Goal: Information Seeking & Learning: Learn about a topic

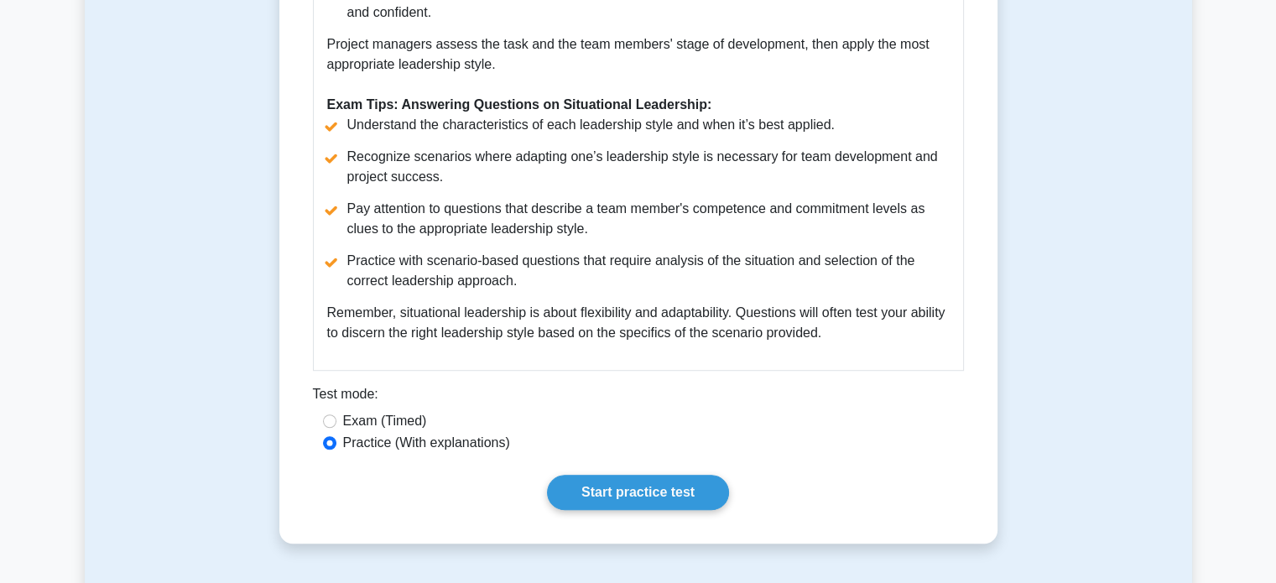
scroll to position [1090, 0]
click at [679, 474] on link "Start practice test" at bounding box center [638, 491] width 182 height 35
click at [670, 476] on link "Start practice test" at bounding box center [638, 491] width 182 height 35
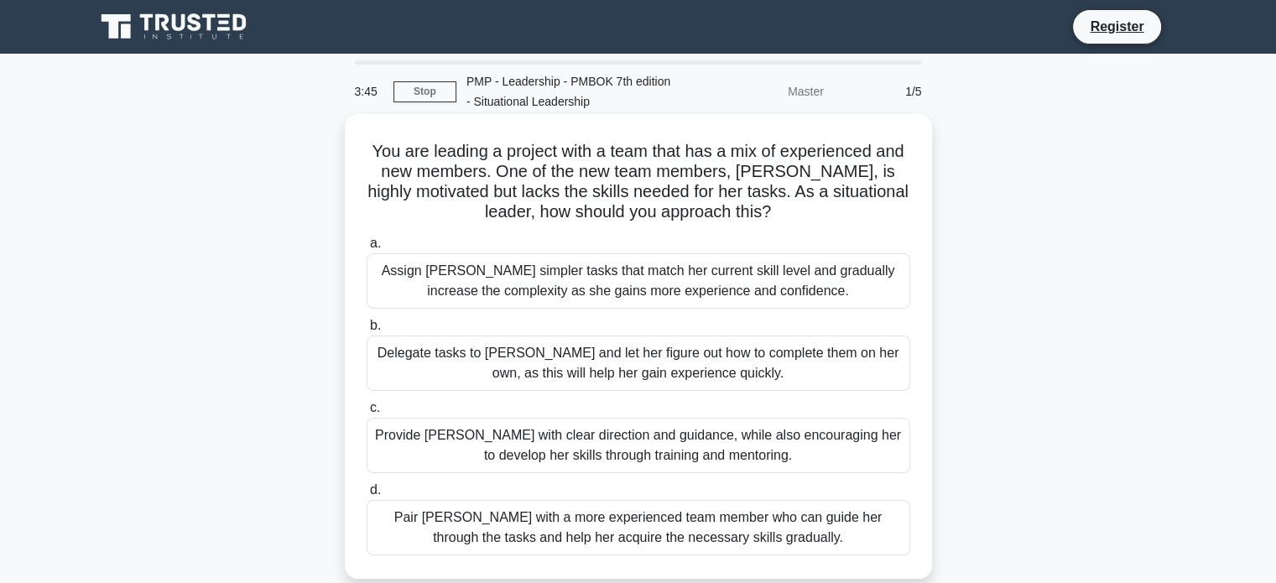
click at [791, 450] on div "Provide Sarah with clear direction and guidance, while also encouraging her to …" at bounding box center [639, 445] width 544 height 55
click at [367, 414] on input "c. Provide Sarah with clear direction and guidance, while also encouraging her …" at bounding box center [367, 408] width 0 height 11
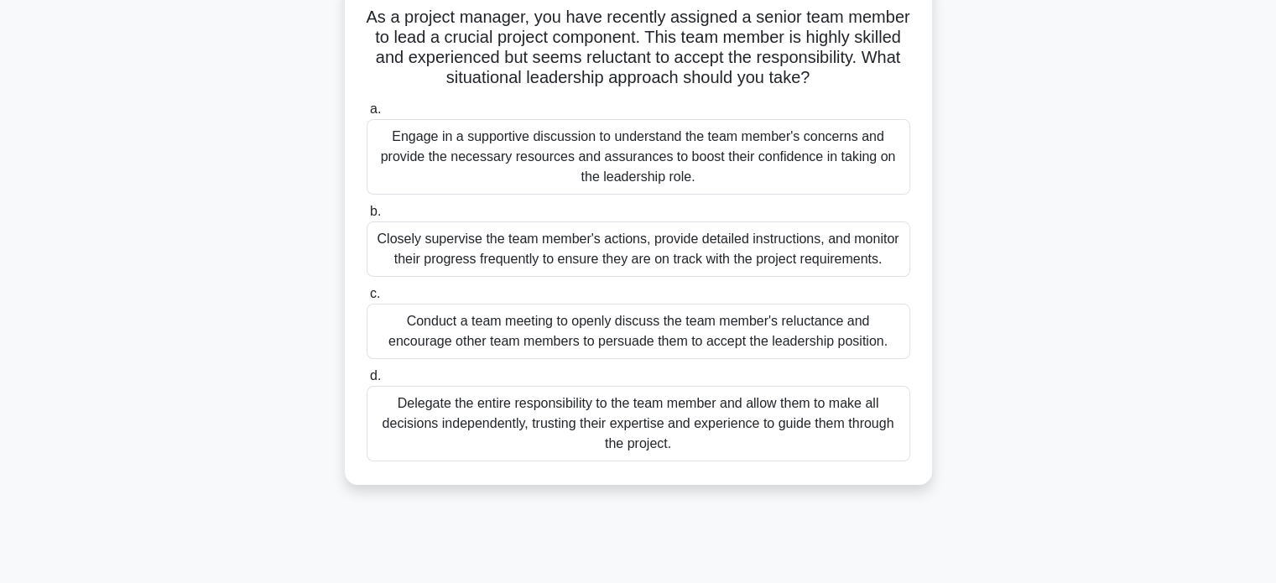
scroll to position [168, 0]
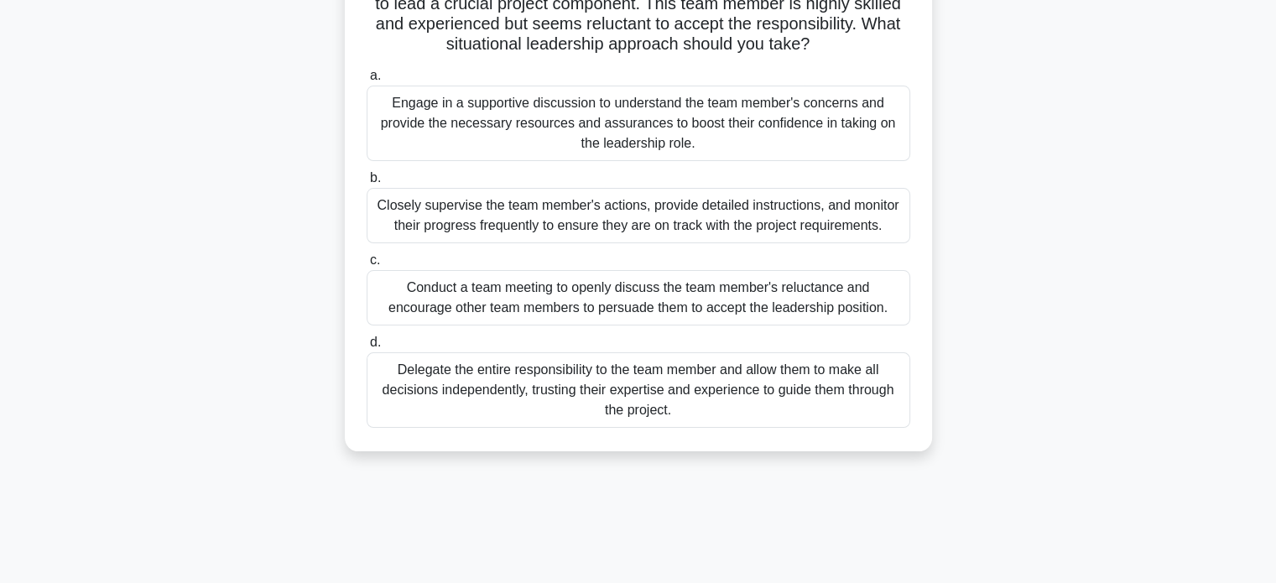
click at [741, 325] on div "Conduct a team meeting to openly discuss the team member's reluctance and encou…" at bounding box center [639, 297] width 544 height 55
click at [367, 266] on input "c. Conduct a team meeting to openly discuss the team member's reluctance and en…" at bounding box center [367, 260] width 0 height 11
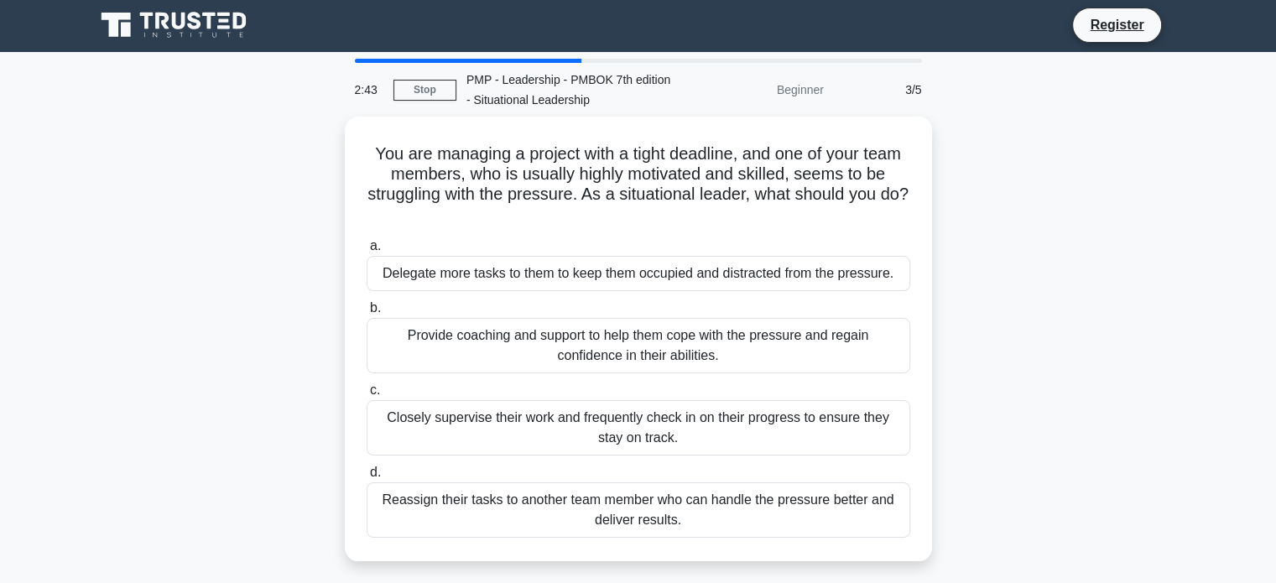
scroll to position [0, 0]
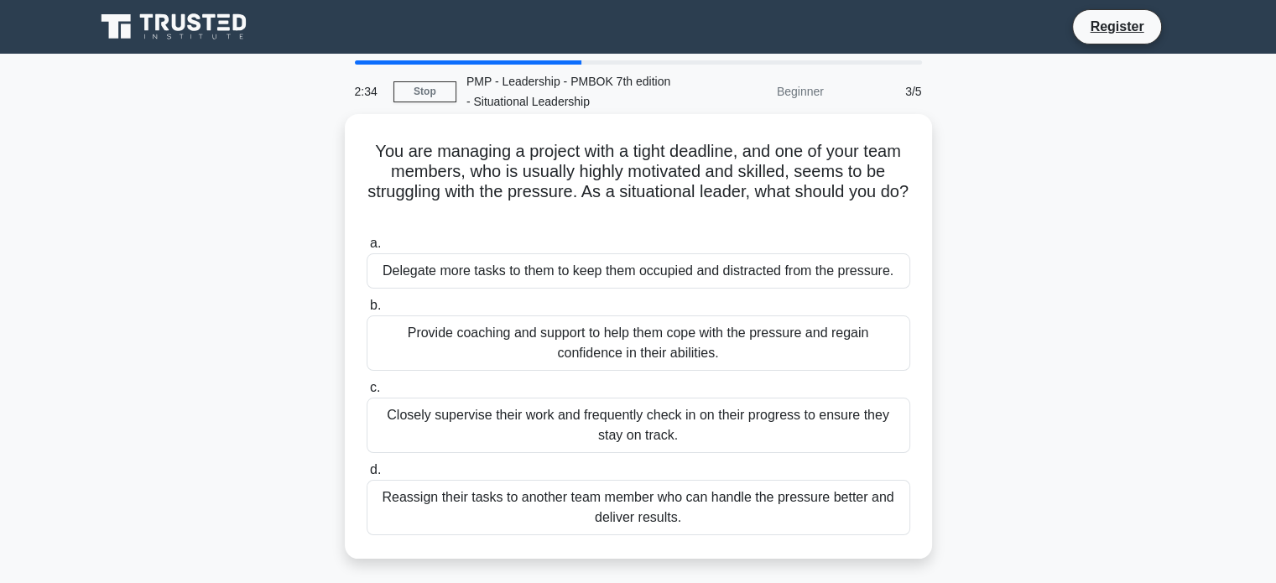
click at [748, 324] on div "Provide coaching and support to help them cope with the pressure and regain con…" at bounding box center [639, 342] width 544 height 55
click at [367, 311] on input "b. Provide coaching and support to help them cope with the pressure and regain …" at bounding box center [367, 305] width 0 height 11
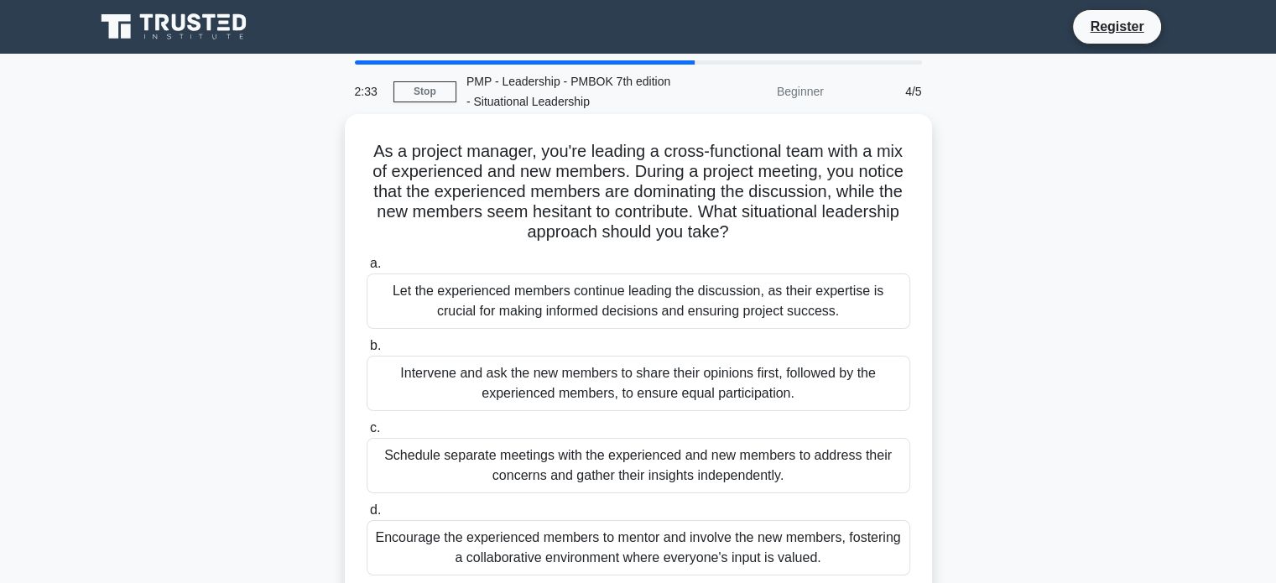
click at [708, 466] on div "Schedule separate meetings with the experienced and new members to address thei…" at bounding box center [639, 465] width 544 height 55
click at [367, 434] on input "c. Schedule separate meetings with the experienced and new members to address t…" at bounding box center [367, 428] width 0 height 11
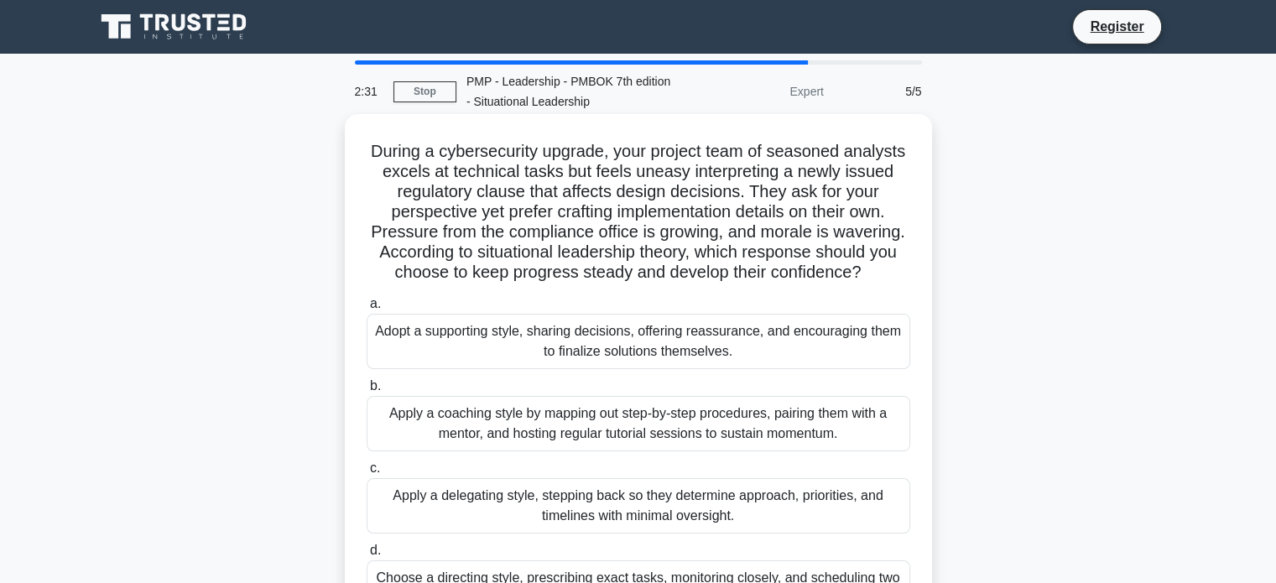
click at [705, 415] on div "Apply a coaching style by mapping out step-by-step procedures, pairing them wit…" at bounding box center [639, 423] width 544 height 55
click at [367, 392] on input "b. Apply a coaching style by mapping out step-by-step procedures, pairing them …" at bounding box center [367, 386] width 0 height 11
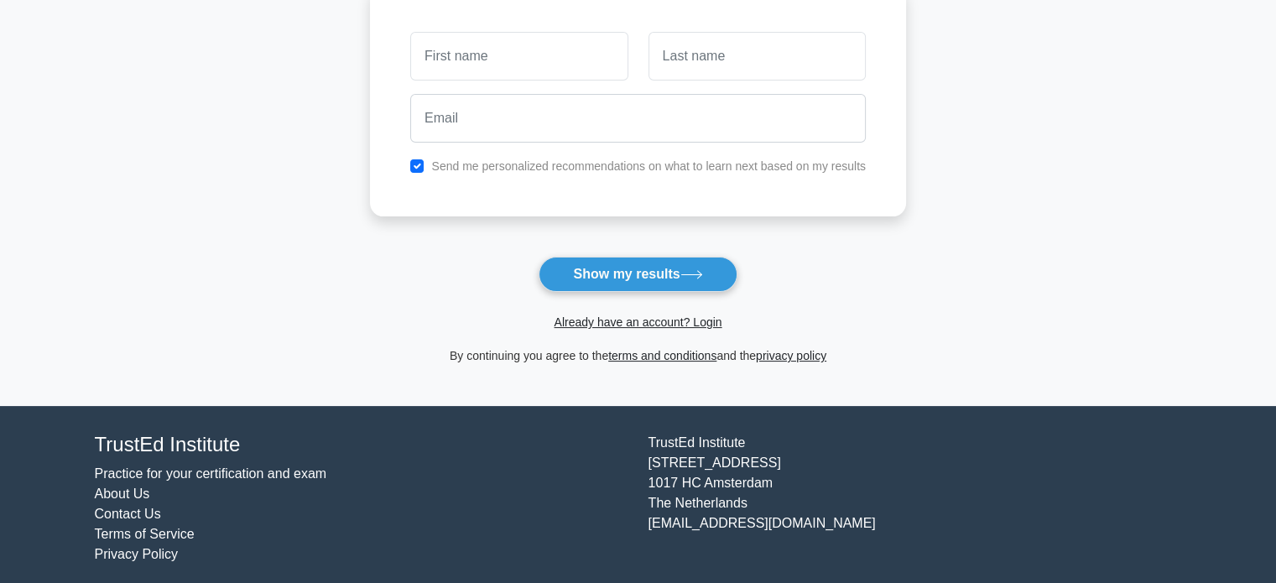
scroll to position [258, 0]
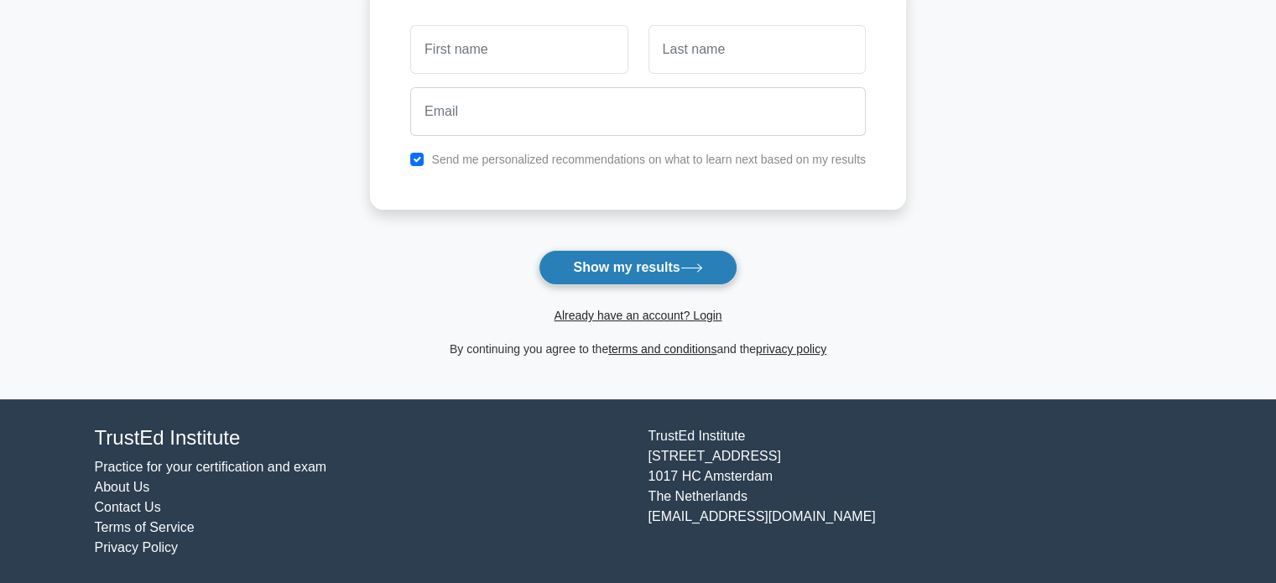
click at [654, 258] on button "Show my results" at bounding box center [637, 267] width 198 height 35
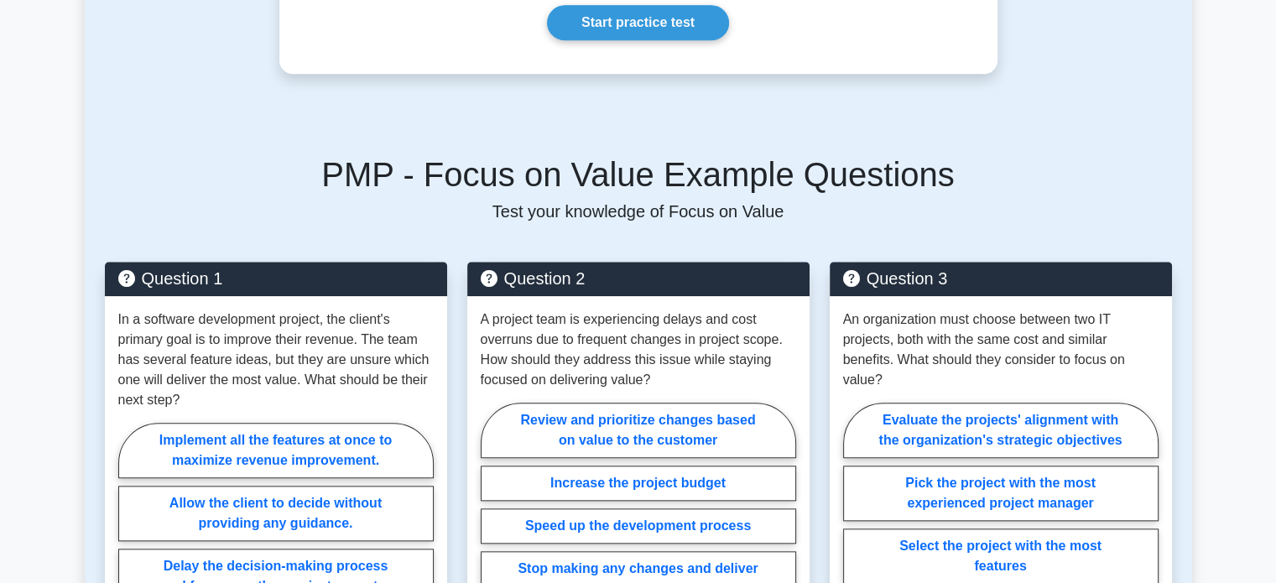
scroll to position [1342, 0]
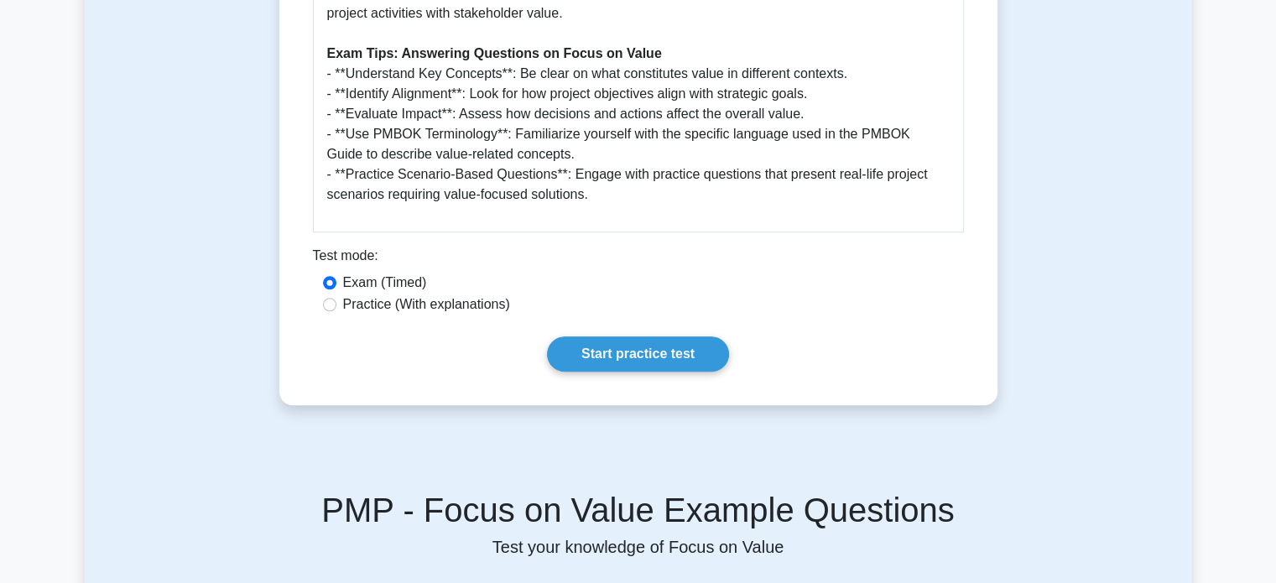
click at [346, 307] on label "Practice (With explanations)" at bounding box center [426, 304] width 167 height 20
click at [336, 307] on input "Practice (With explanations)" at bounding box center [329, 304] width 13 height 13
radio input "true"
click at [640, 361] on link "Start practice test" at bounding box center [638, 353] width 182 height 35
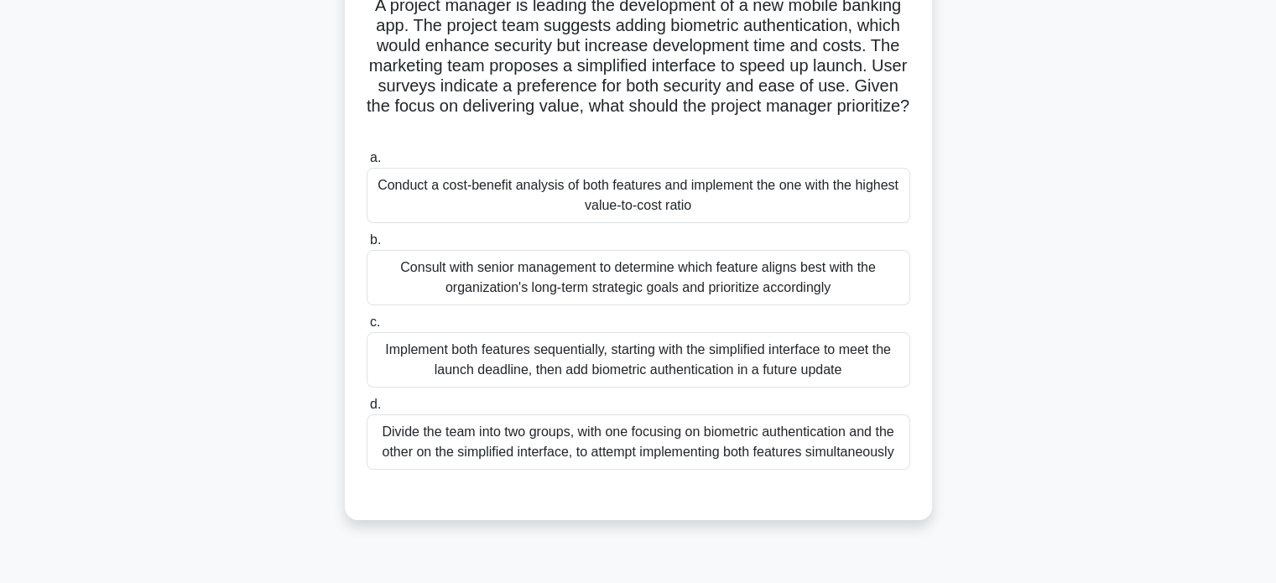
scroll to position [168, 0]
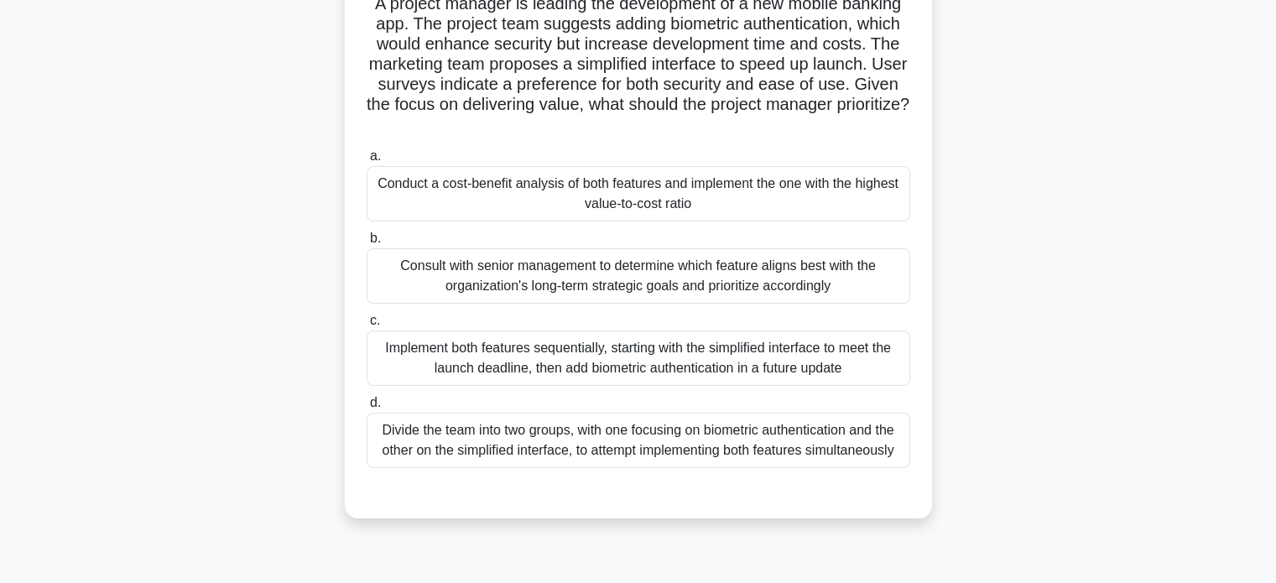
click at [658, 221] on div "Conduct a cost-benefit analysis of both features and implement the one with the…" at bounding box center [639, 193] width 544 height 55
click at [367, 162] on input "a. Conduct a cost-benefit analysis of both features and implement the one with …" at bounding box center [367, 156] width 0 height 11
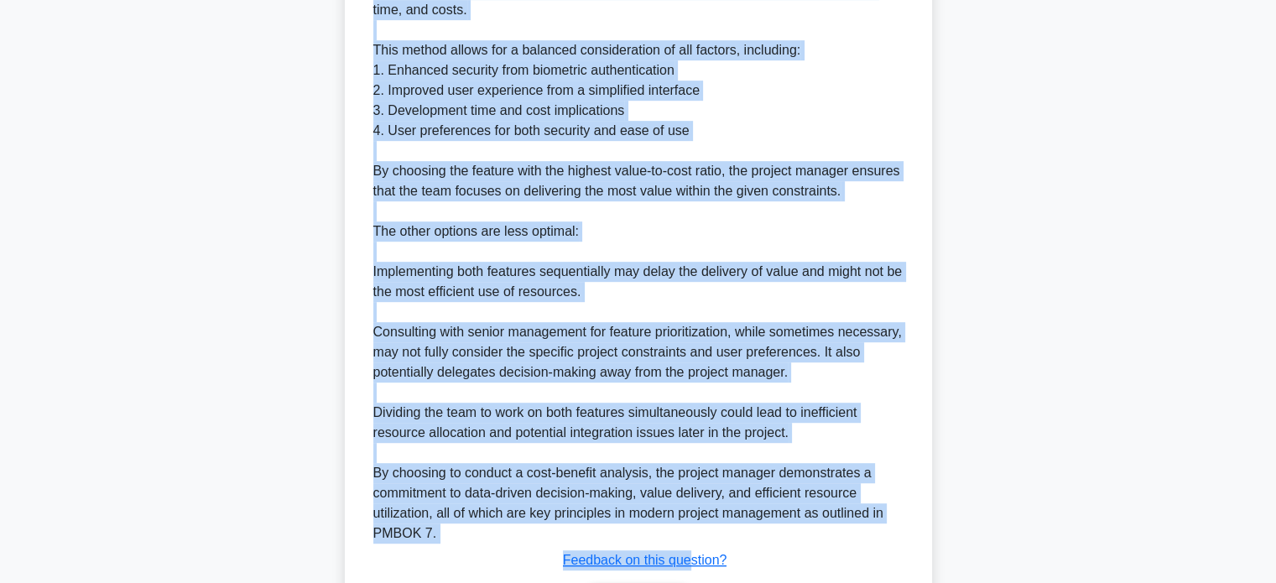
scroll to position [863, 0]
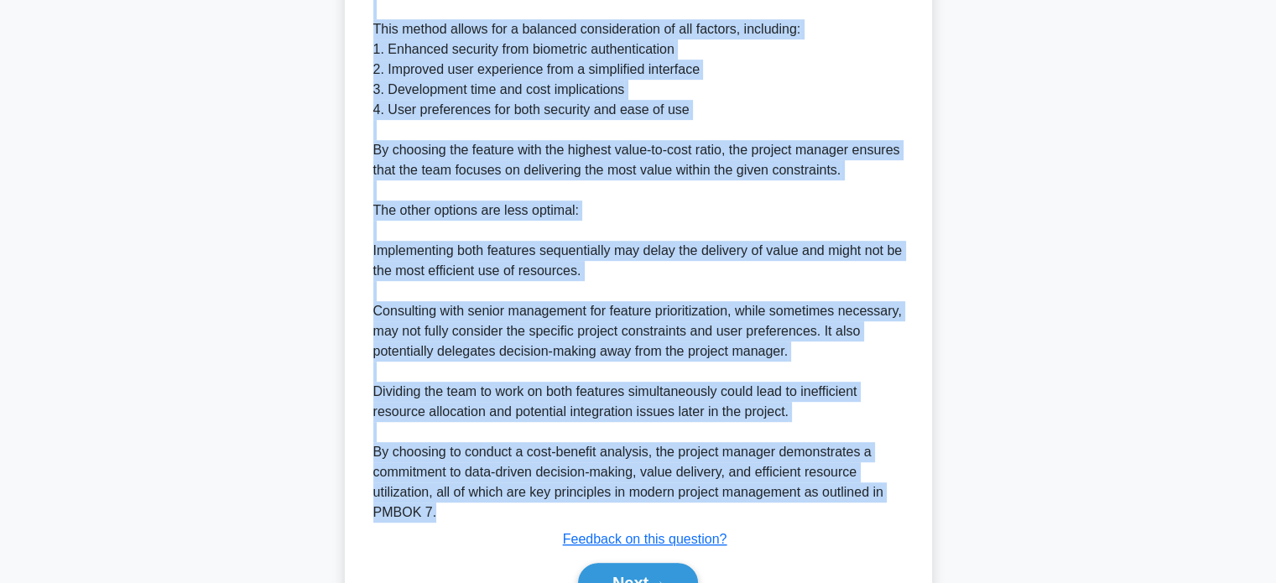
drag, startPoint x: 364, startPoint y: 175, endPoint x: 720, endPoint y: 502, distance: 483.2
copy div "A project manager is leading the development of a new mobile banking app. The p…"
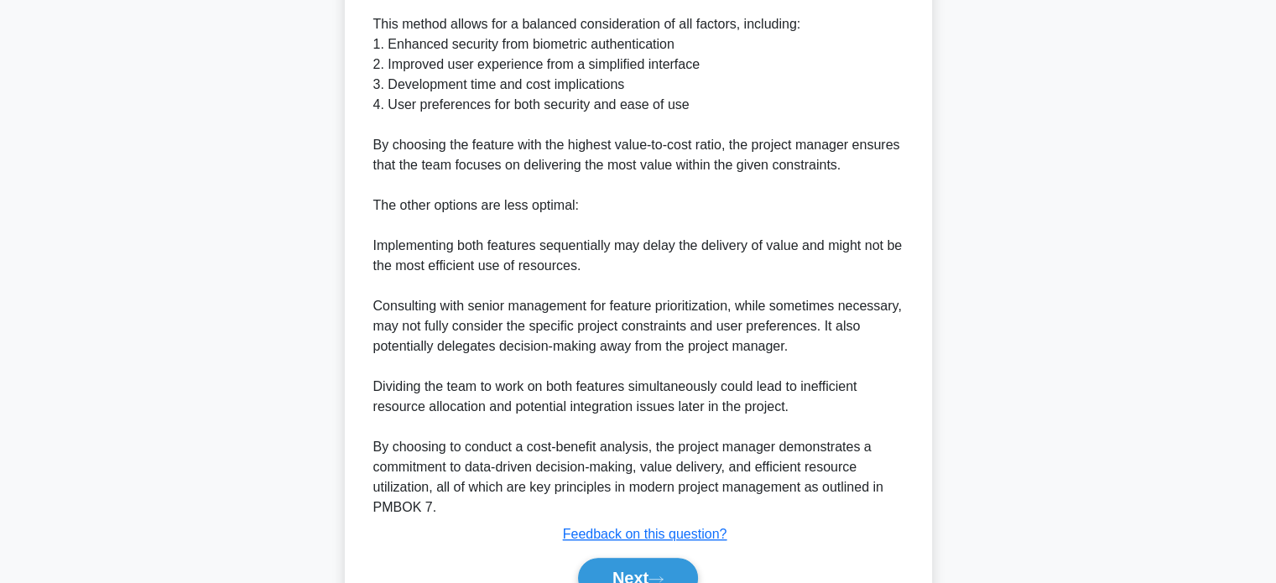
scroll to position [953, 0]
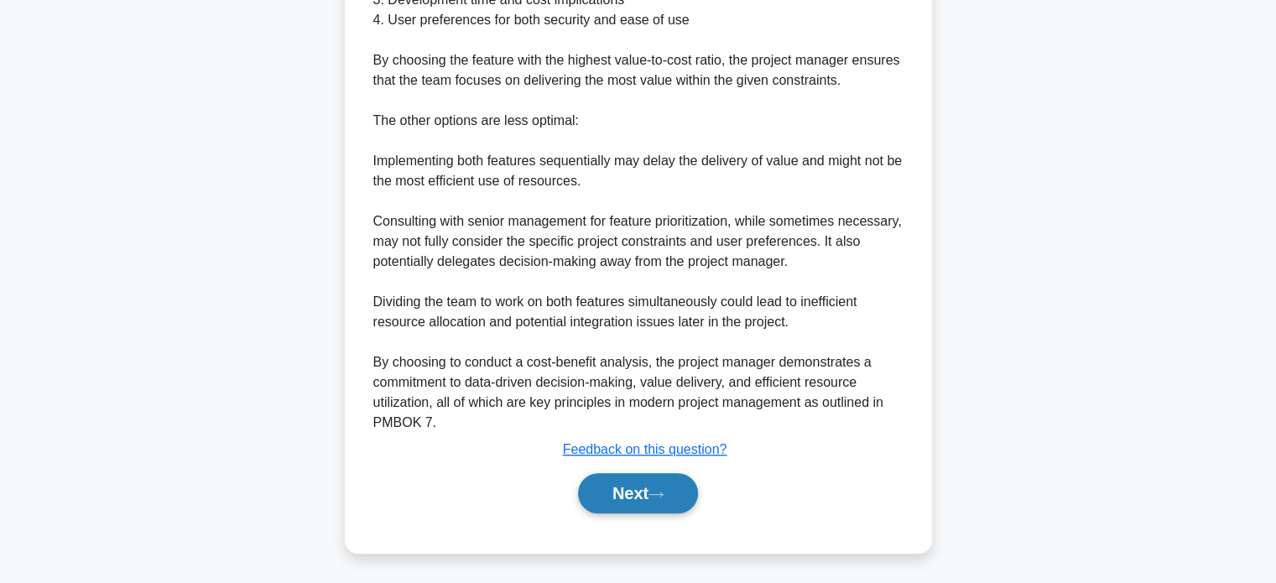
click at [658, 499] on button "Next" at bounding box center [638, 493] width 120 height 40
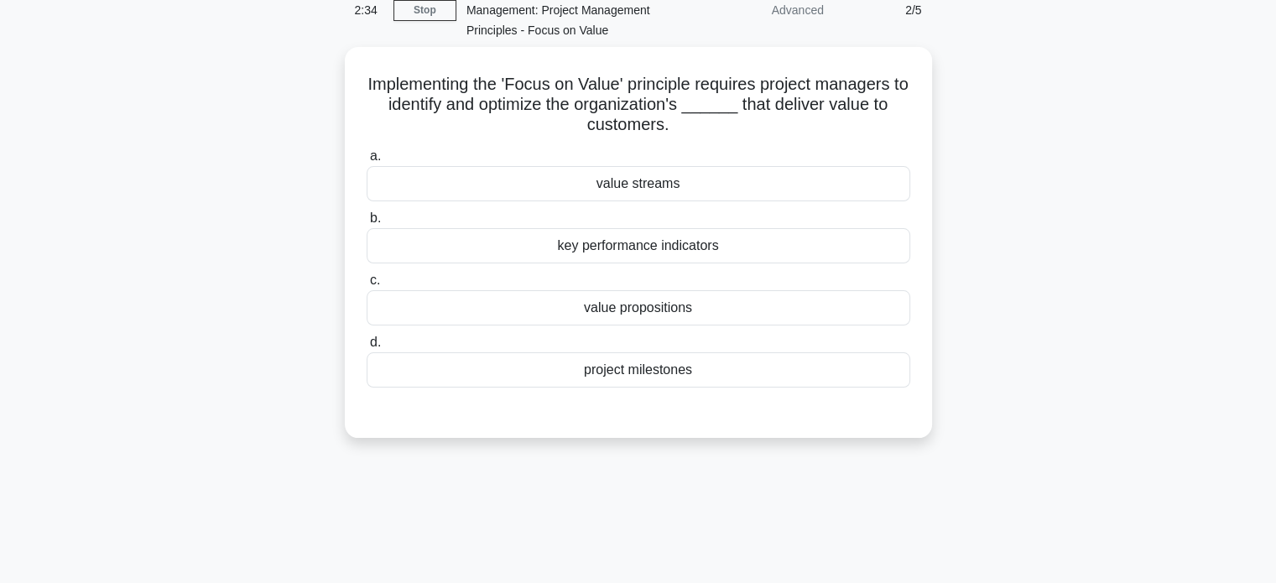
scroll to position [71, 0]
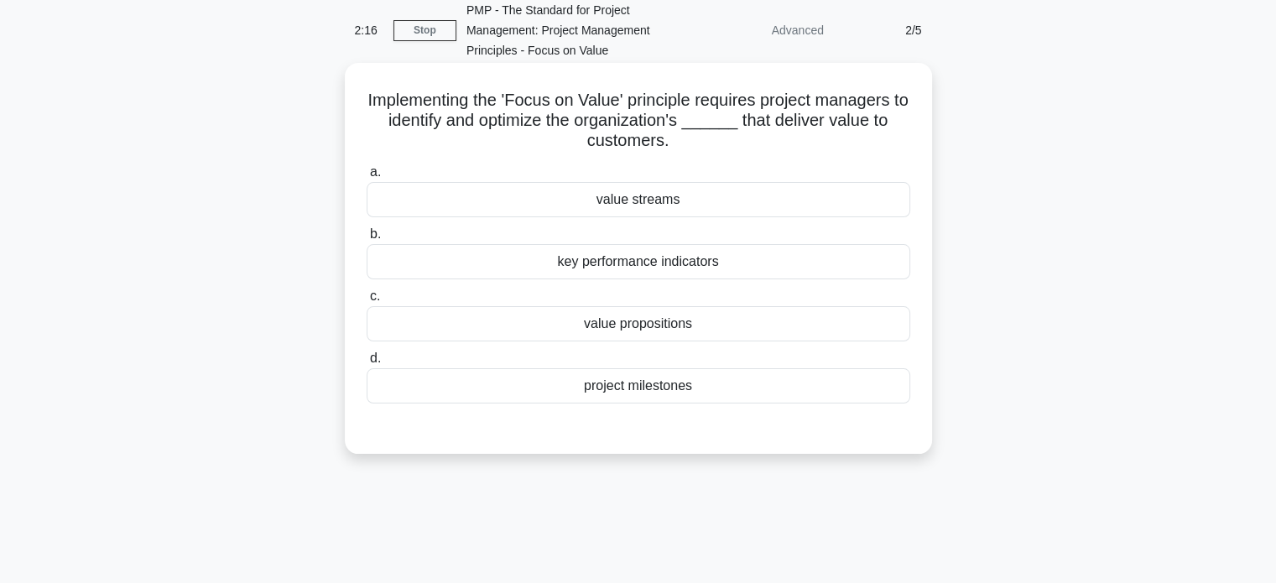
click at [698, 331] on div "value propositions" at bounding box center [639, 323] width 544 height 35
click at [367, 302] on input "c. value propositions" at bounding box center [367, 296] width 0 height 11
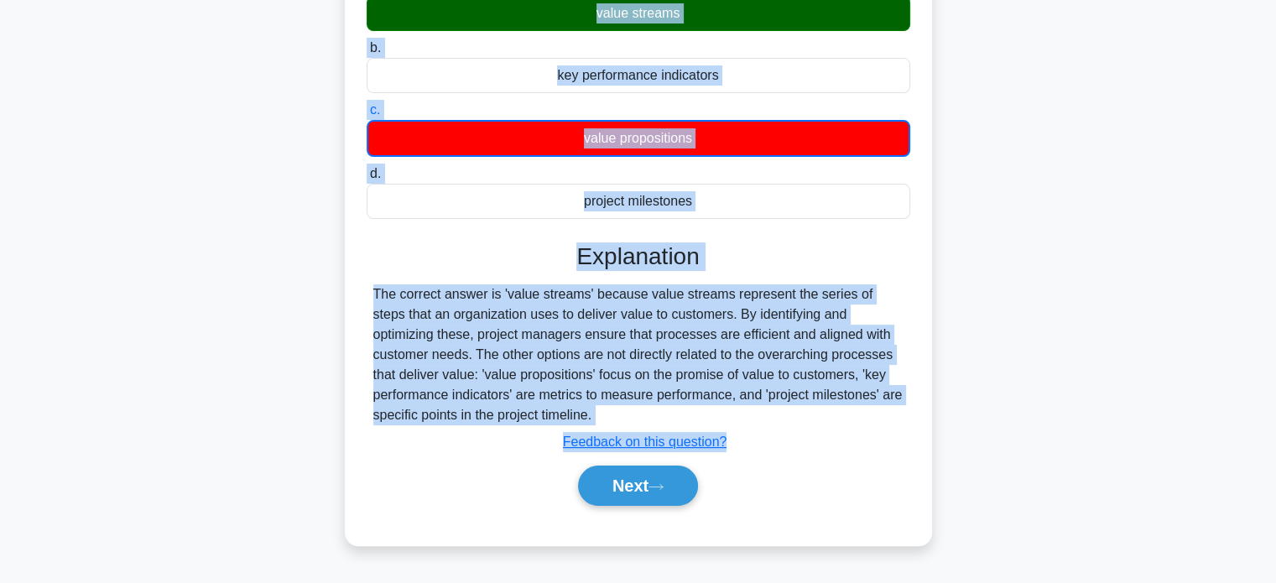
scroll to position [323, 0]
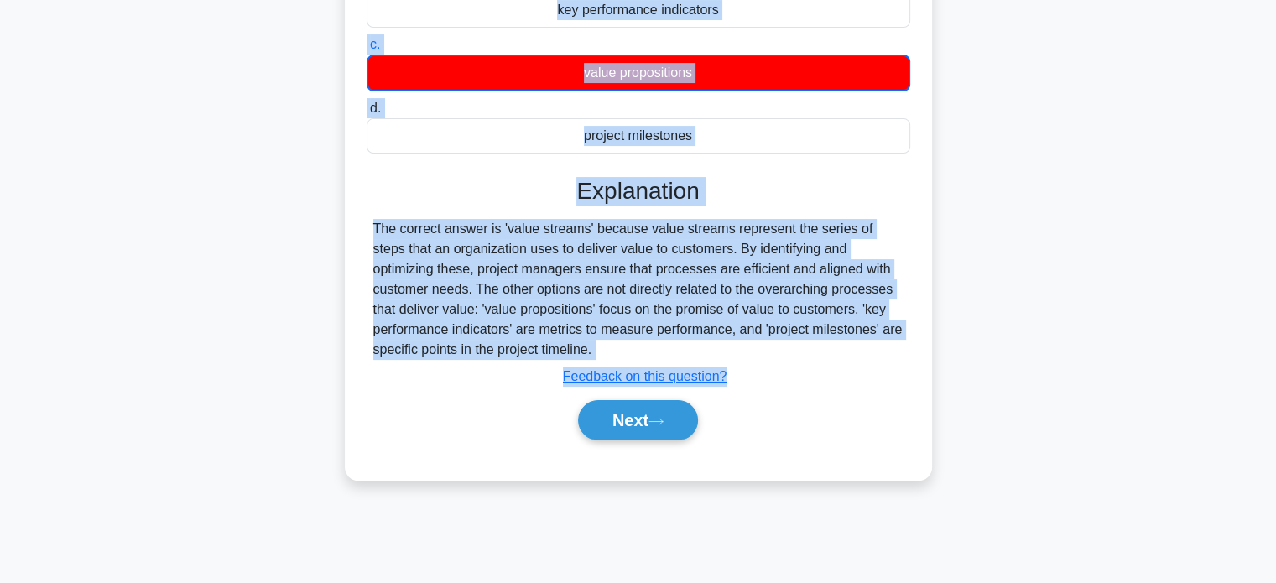
drag, startPoint x: 360, startPoint y: 164, endPoint x: 715, endPoint y: 346, distance: 398.4
click at [715, 346] on div "Implementing the 'Focus on Value' principle requires project managers to identi…" at bounding box center [638, 145] width 574 height 655
copy div "Implementing the 'Focus on Value' principle requires project managers to identi…"
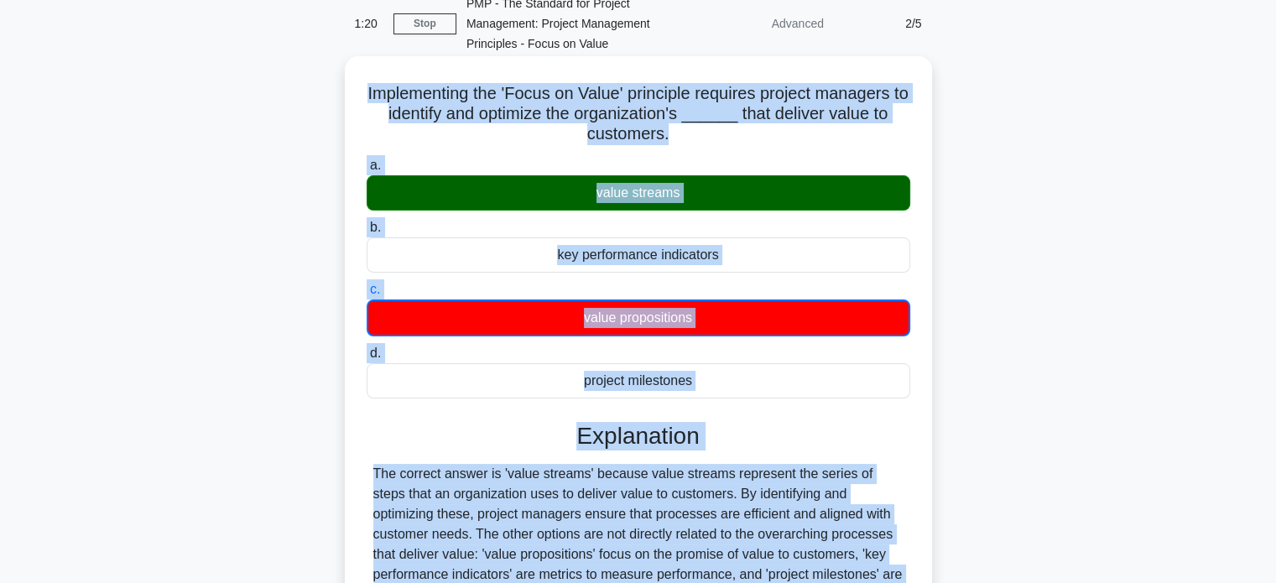
scroll to position [71, 0]
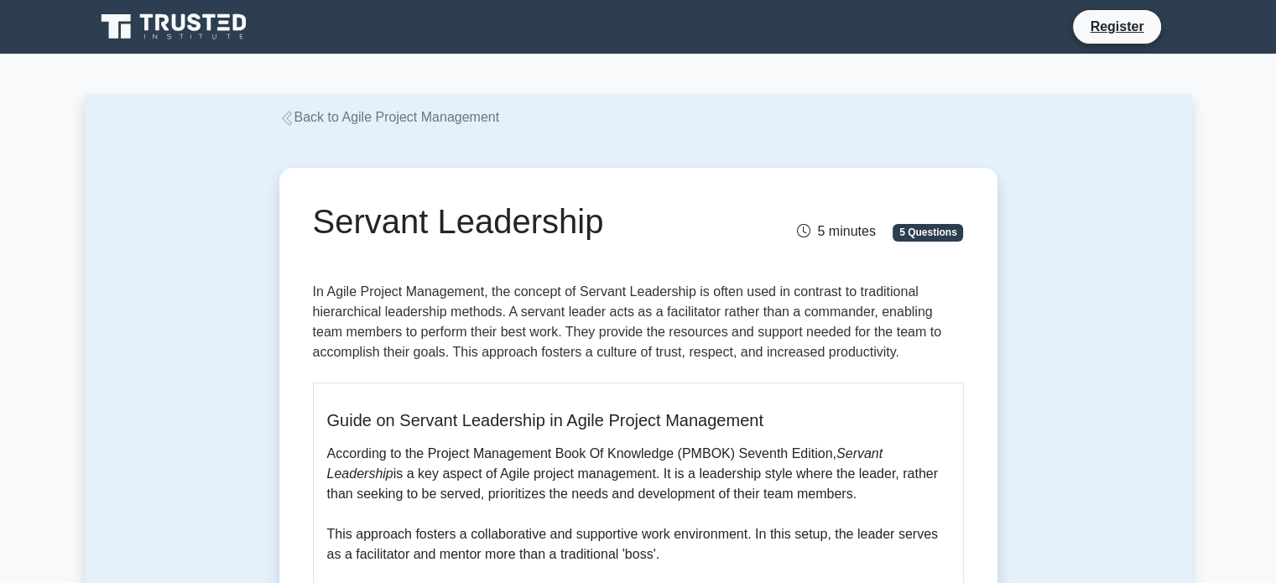
click at [172, 29] on icon at bounding box center [175, 27] width 161 height 32
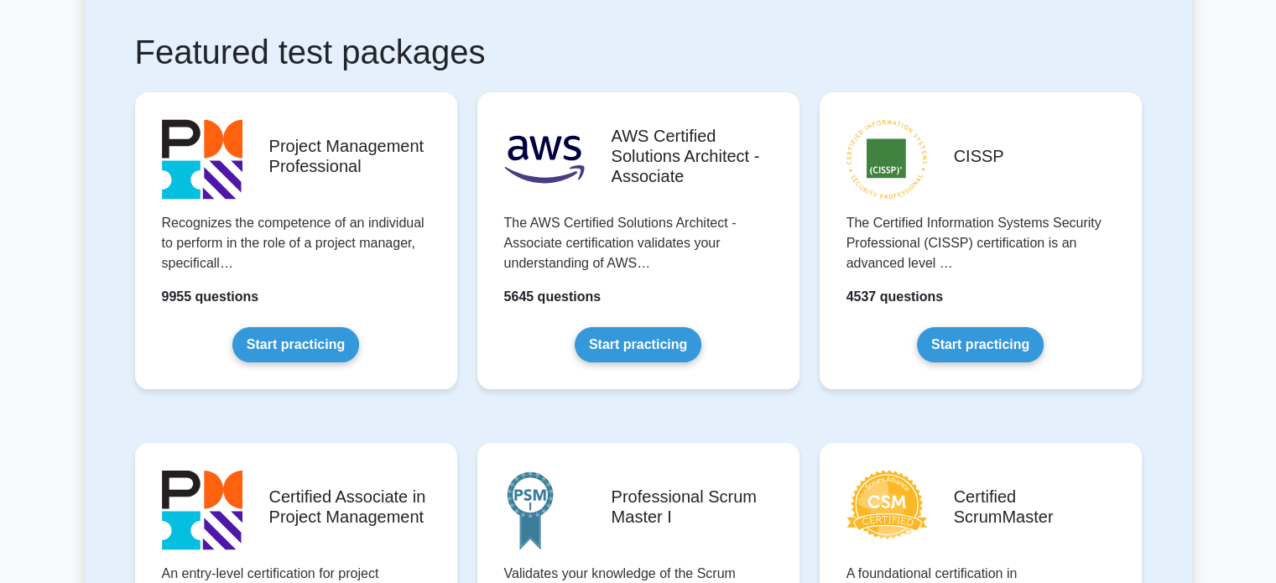
scroll to position [336, 0]
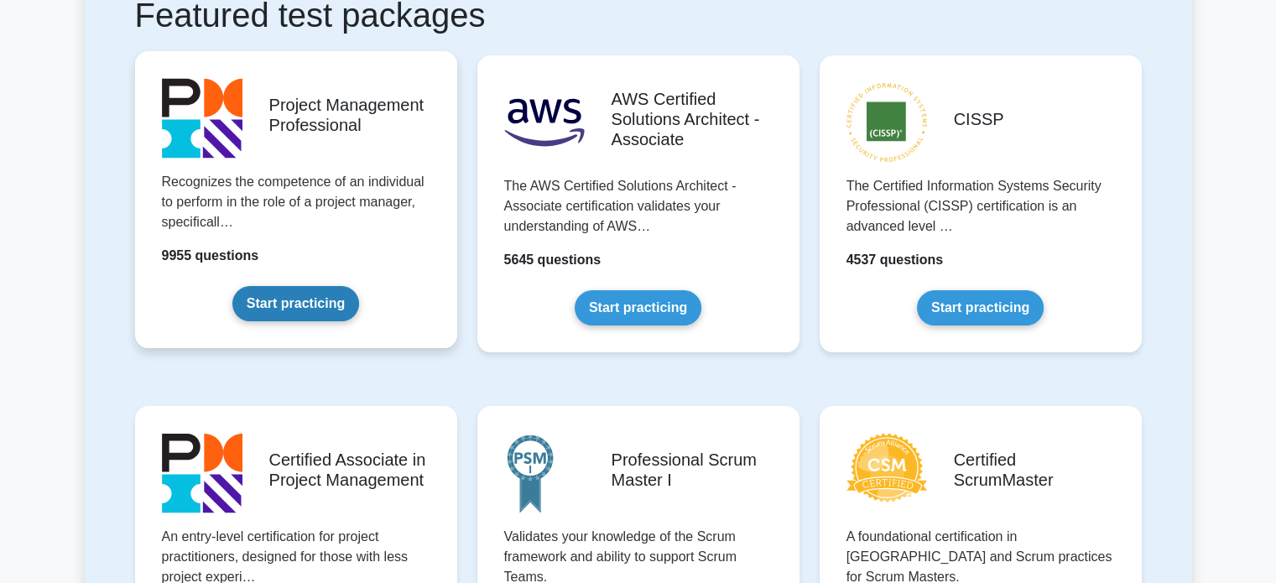
click at [285, 286] on link "Start practicing" at bounding box center [295, 303] width 127 height 35
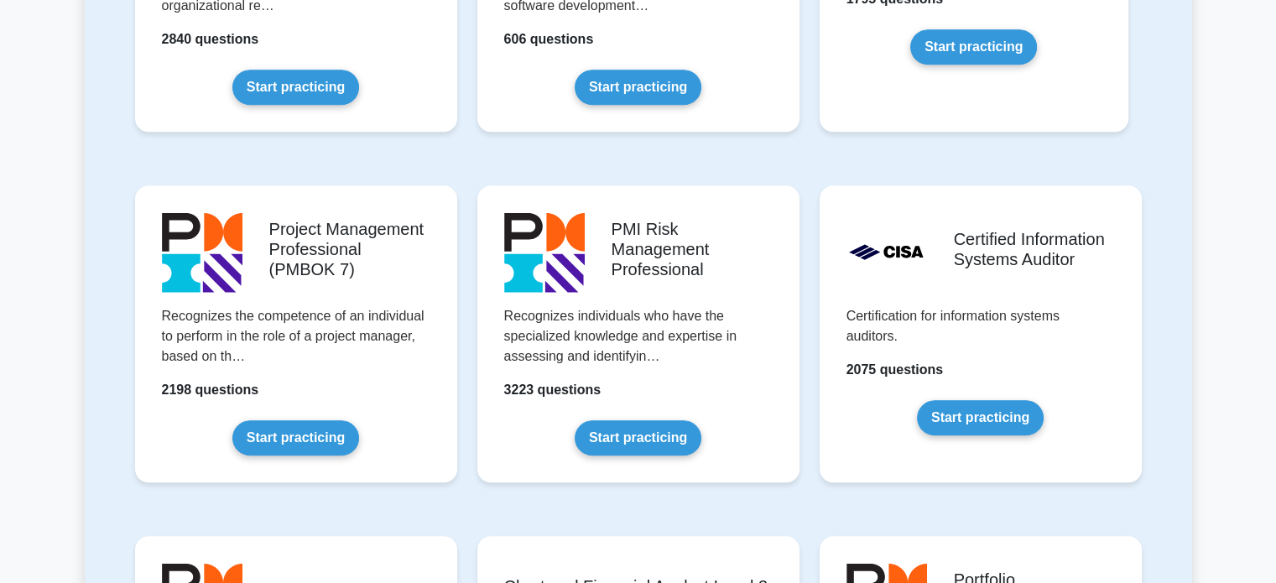
scroll to position [1258, 0]
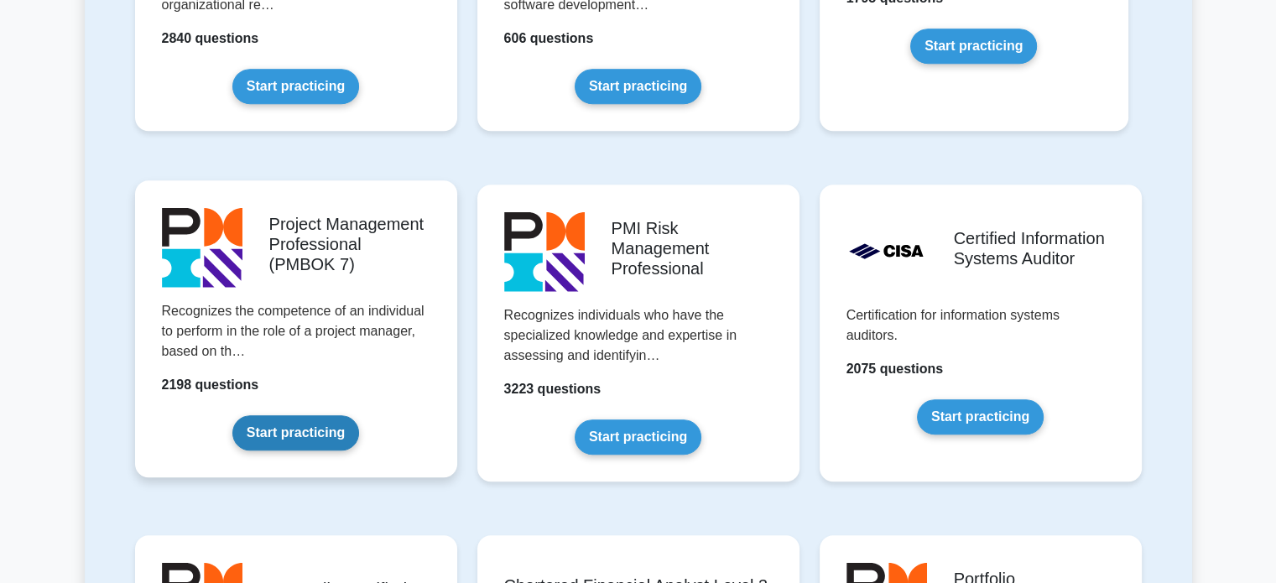
click at [341, 415] on link "Start practicing" at bounding box center [295, 432] width 127 height 35
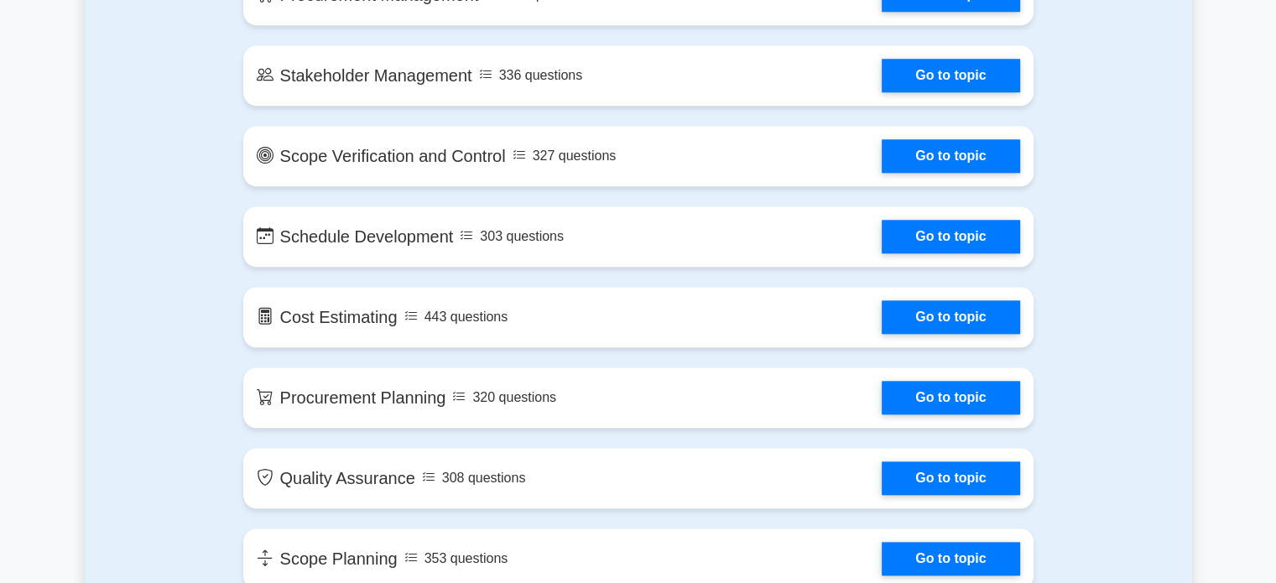
scroll to position [1678, 0]
